Goal: Task Accomplishment & Management: Manage account settings

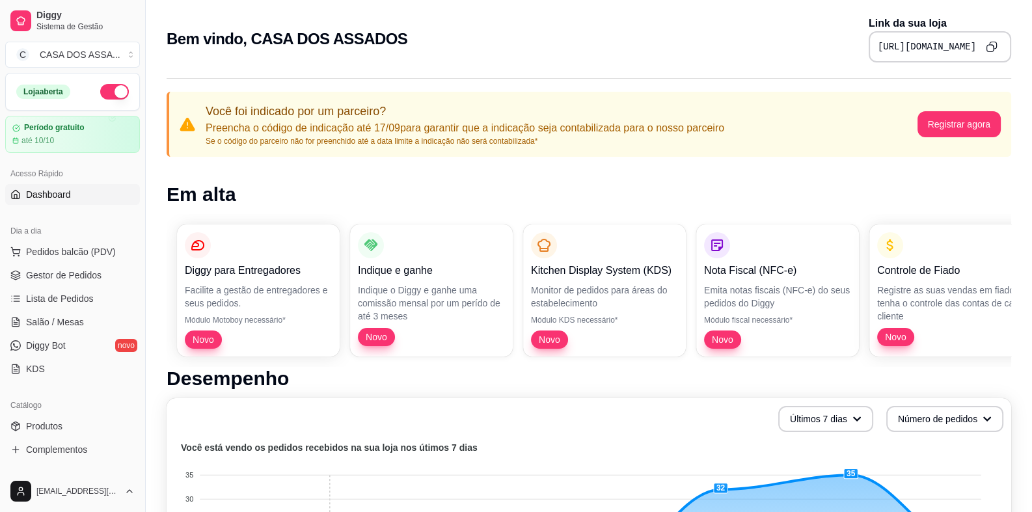
scroll to position [64, 0]
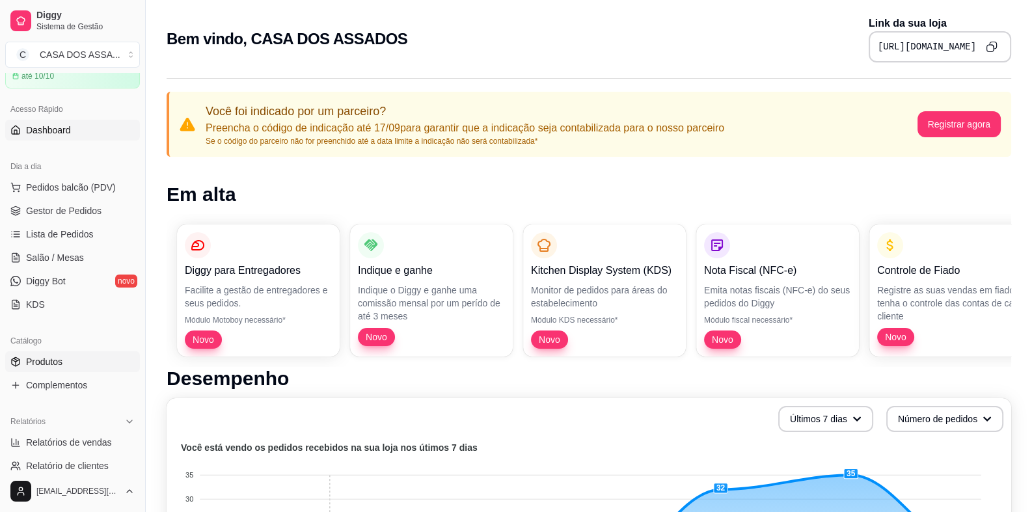
click at [65, 362] on link "Produtos" at bounding box center [72, 361] width 135 height 21
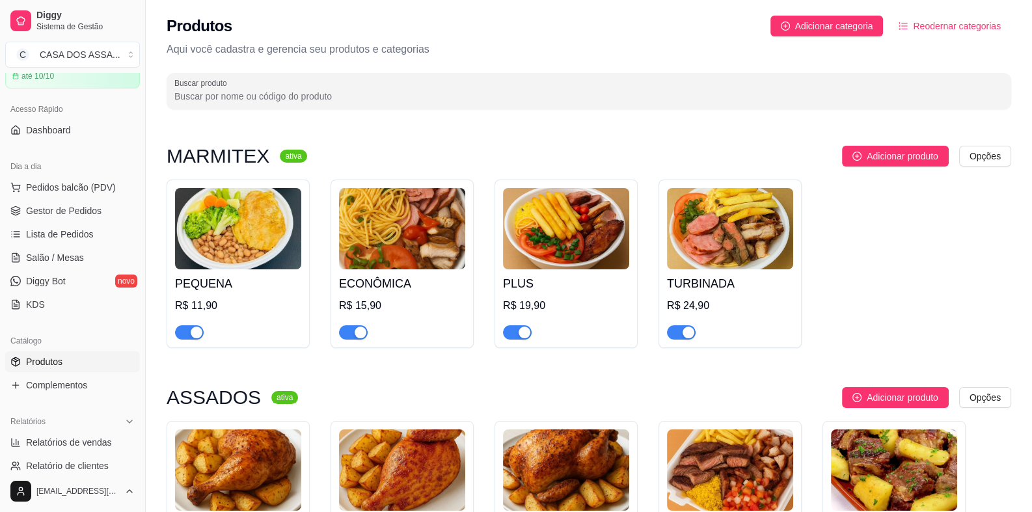
click at [402, 230] on img at bounding box center [402, 228] width 126 height 81
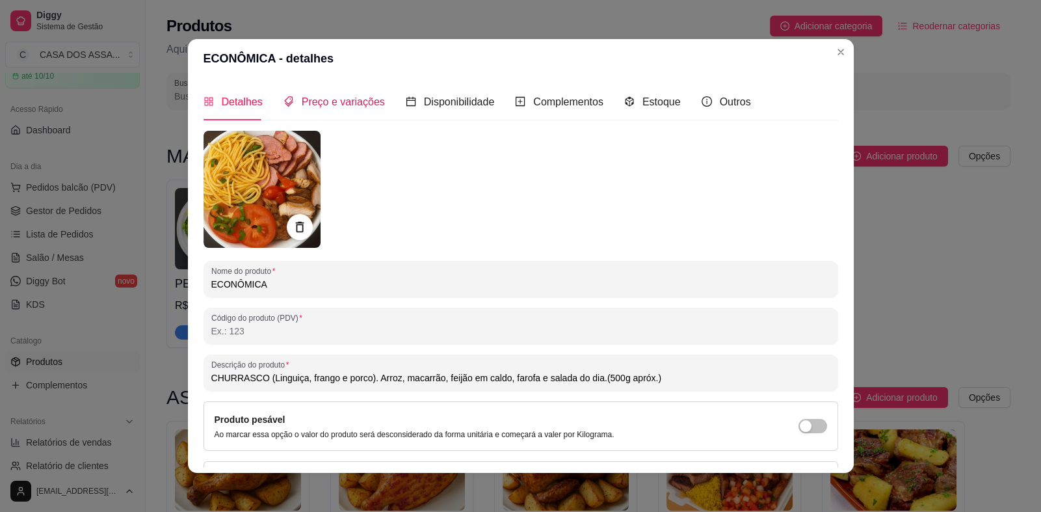
click at [315, 101] on span "Preço e variações" at bounding box center [343, 101] width 83 height 11
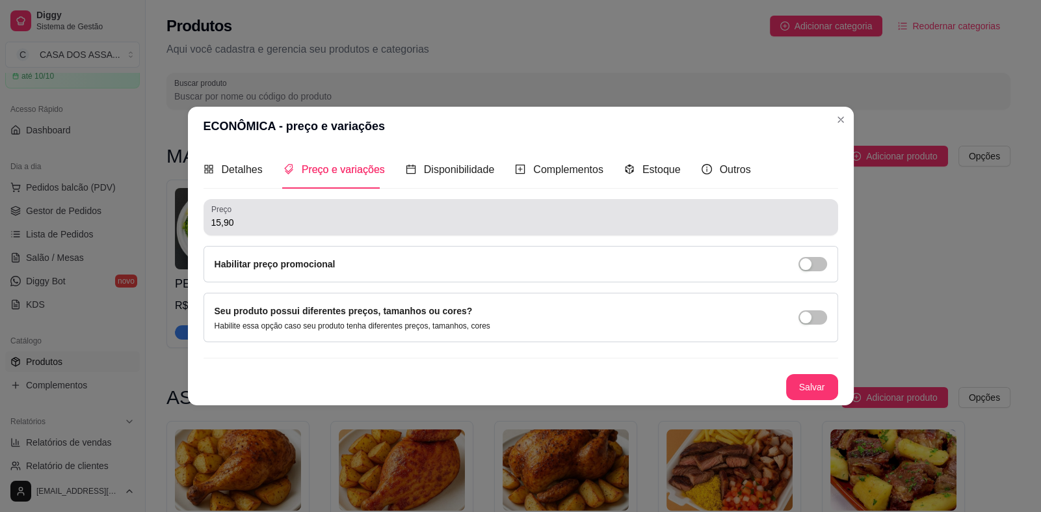
click at [221, 224] on input "15,90" at bounding box center [520, 222] width 619 height 13
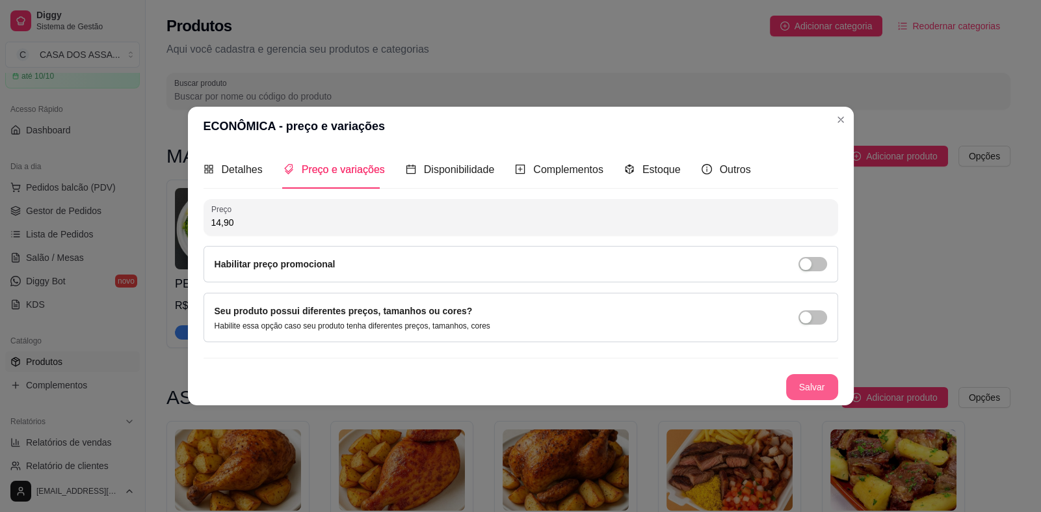
type input "14,90"
click at [818, 392] on button "Salvar" at bounding box center [812, 386] width 51 height 25
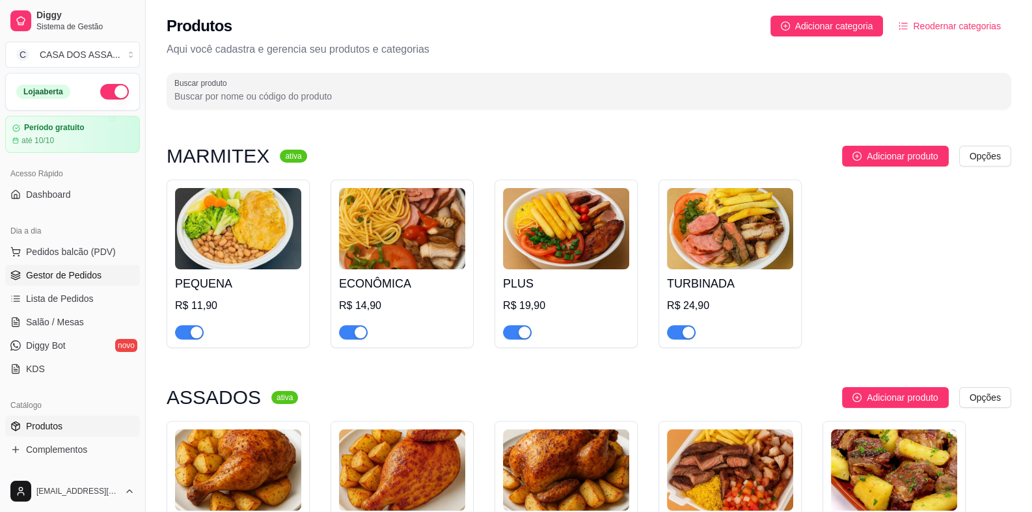
click at [64, 279] on span "Gestor de Pedidos" at bounding box center [63, 275] width 75 height 13
